Goal: Navigation & Orientation: Find specific page/section

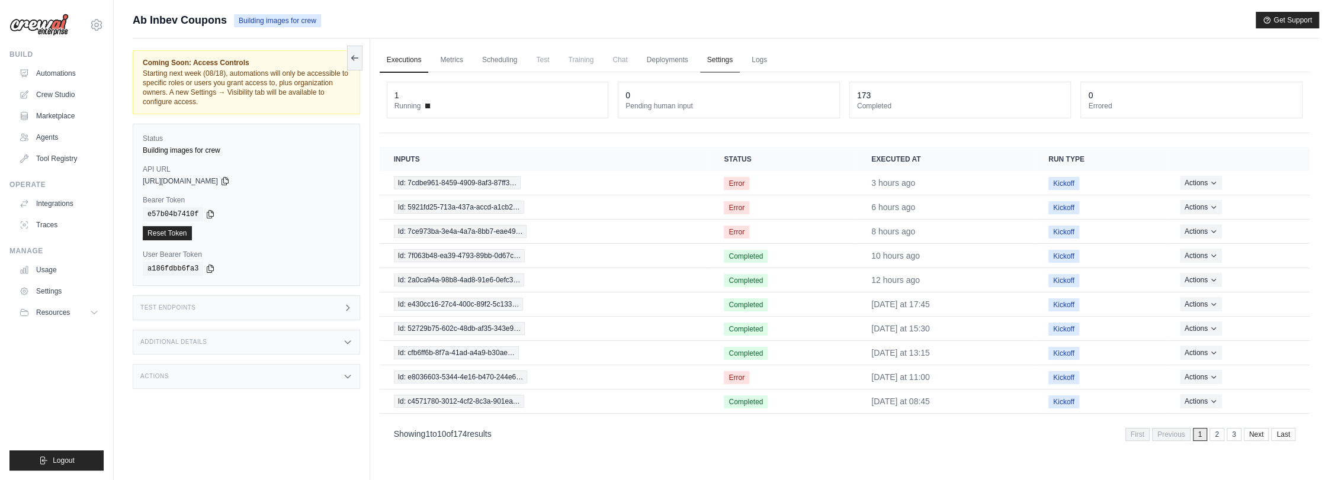
click at [711, 58] on link "Settings" at bounding box center [720, 60] width 40 height 25
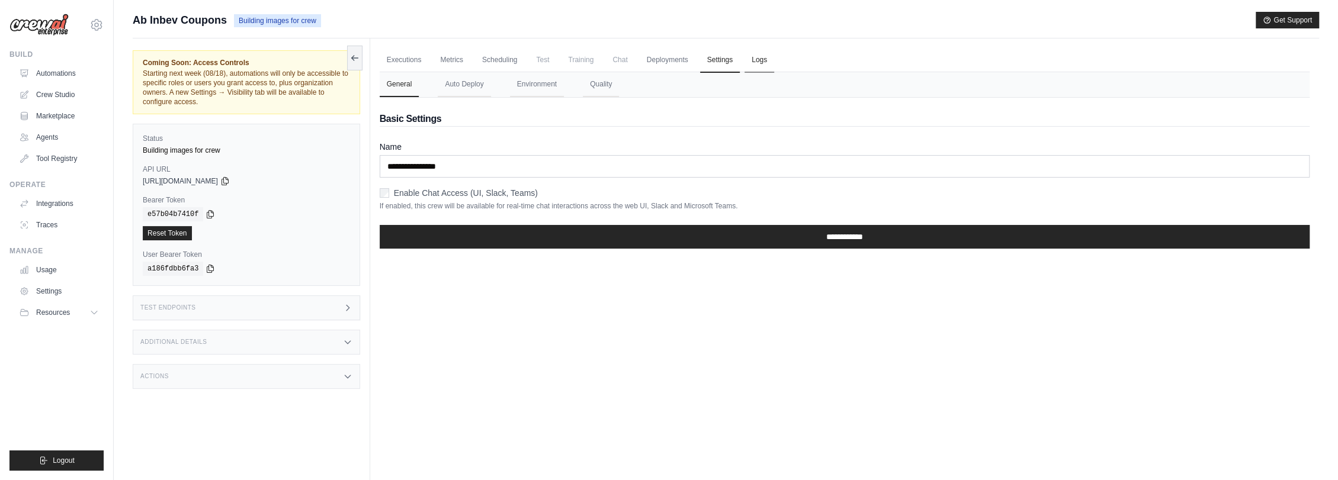
click at [751, 58] on link "Logs" at bounding box center [759, 60] width 30 height 25
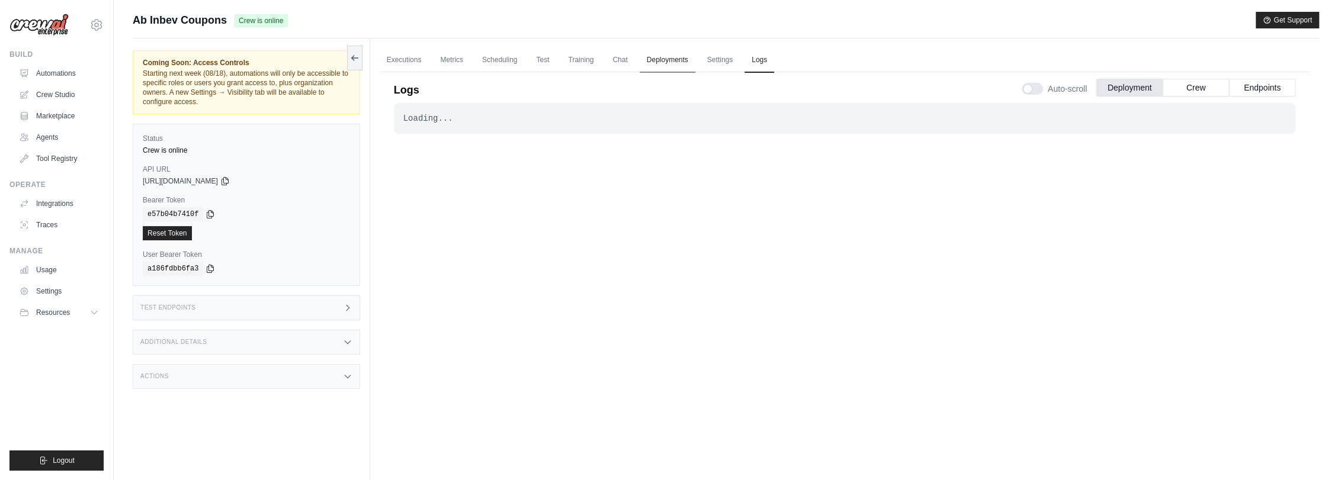
click at [648, 60] on link "Deployments" at bounding box center [668, 60] width 56 height 25
